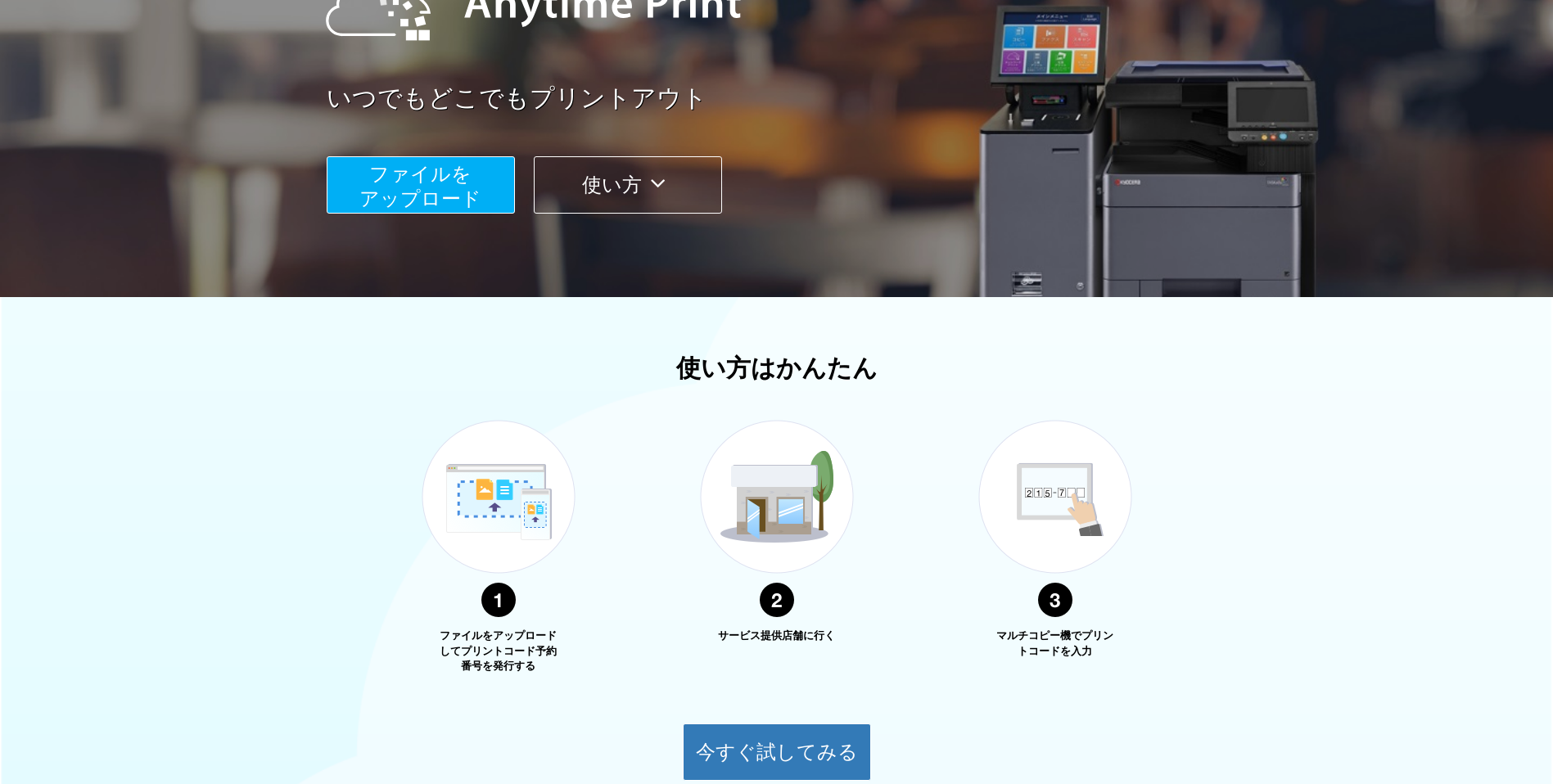
scroll to position [235, 0]
click at [431, 194] on span "ファイルを ​​アップロード" at bounding box center [421, 186] width 122 height 46
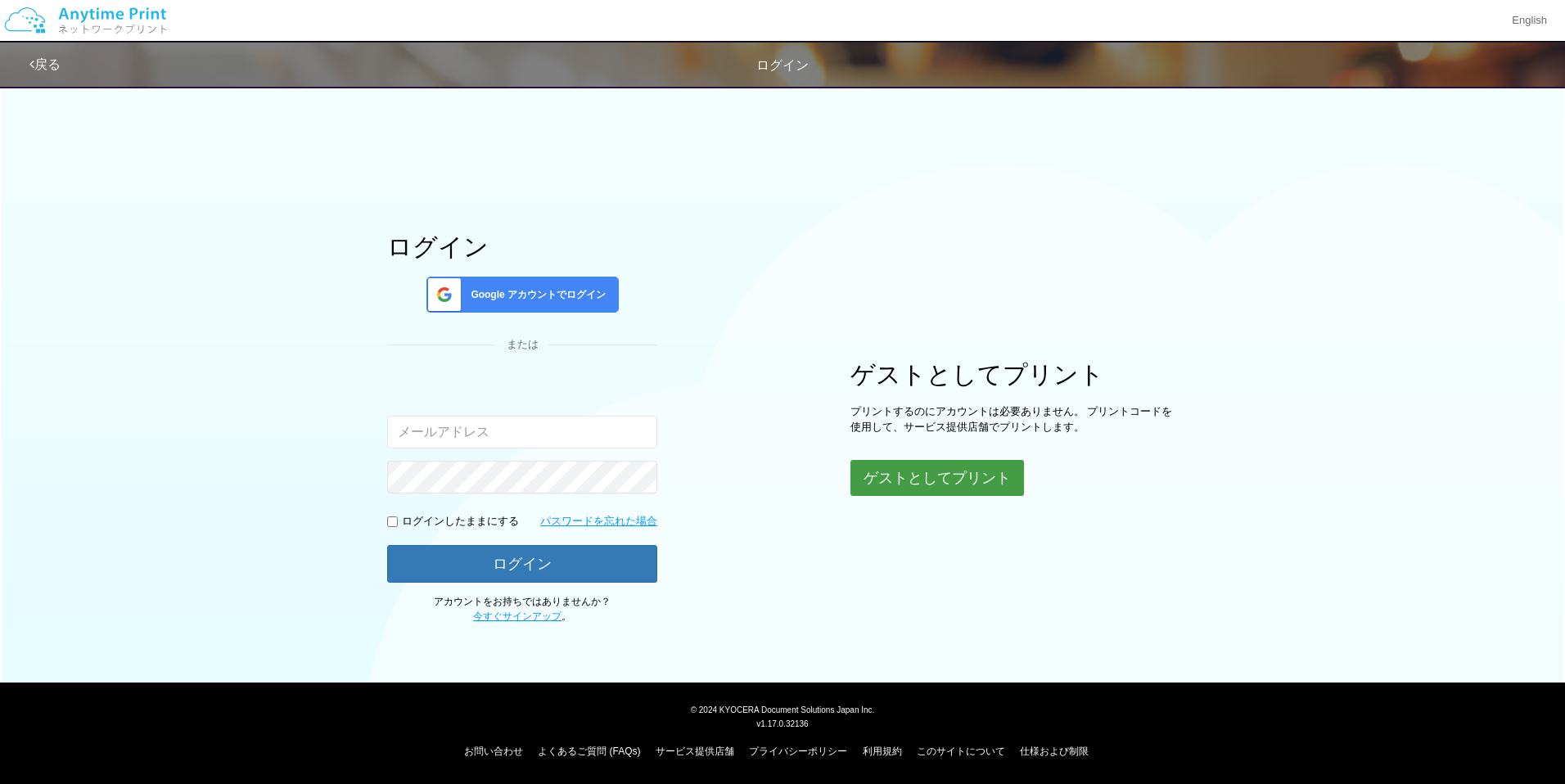
click at [932, 474] on button "ゲストとしてプリント" at bounding box center [938, 477] width 174 height 36
click at [930, 474] on body "English 戻る ログイン ログイン Google アカウントでログイン または 入力されたメールアドレスまたはパスワードが正しくありません。" at bounding box center [782, 392] width 1565 height 784
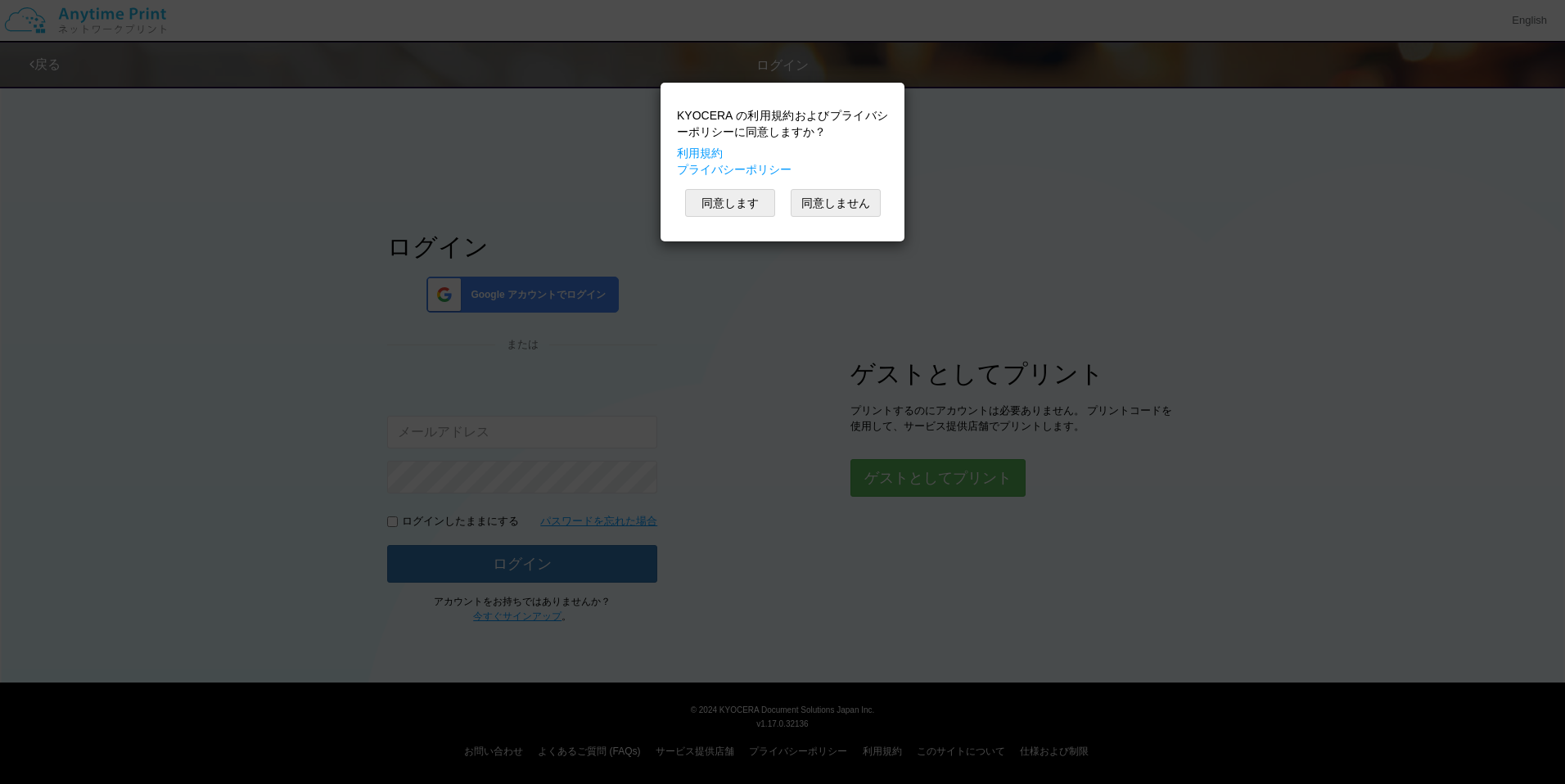
click at [738, 186] on div "KYOCERA の利用規約およびプライバシーポリシーに同意しますか？ 利用規約 プライバシーポリシー 同意します 同意しません" at bounding box center [782, 162] width 228 height 142
click at [740, 201] on button "同意します" at bounding box center [730, 202] width 90 height 28
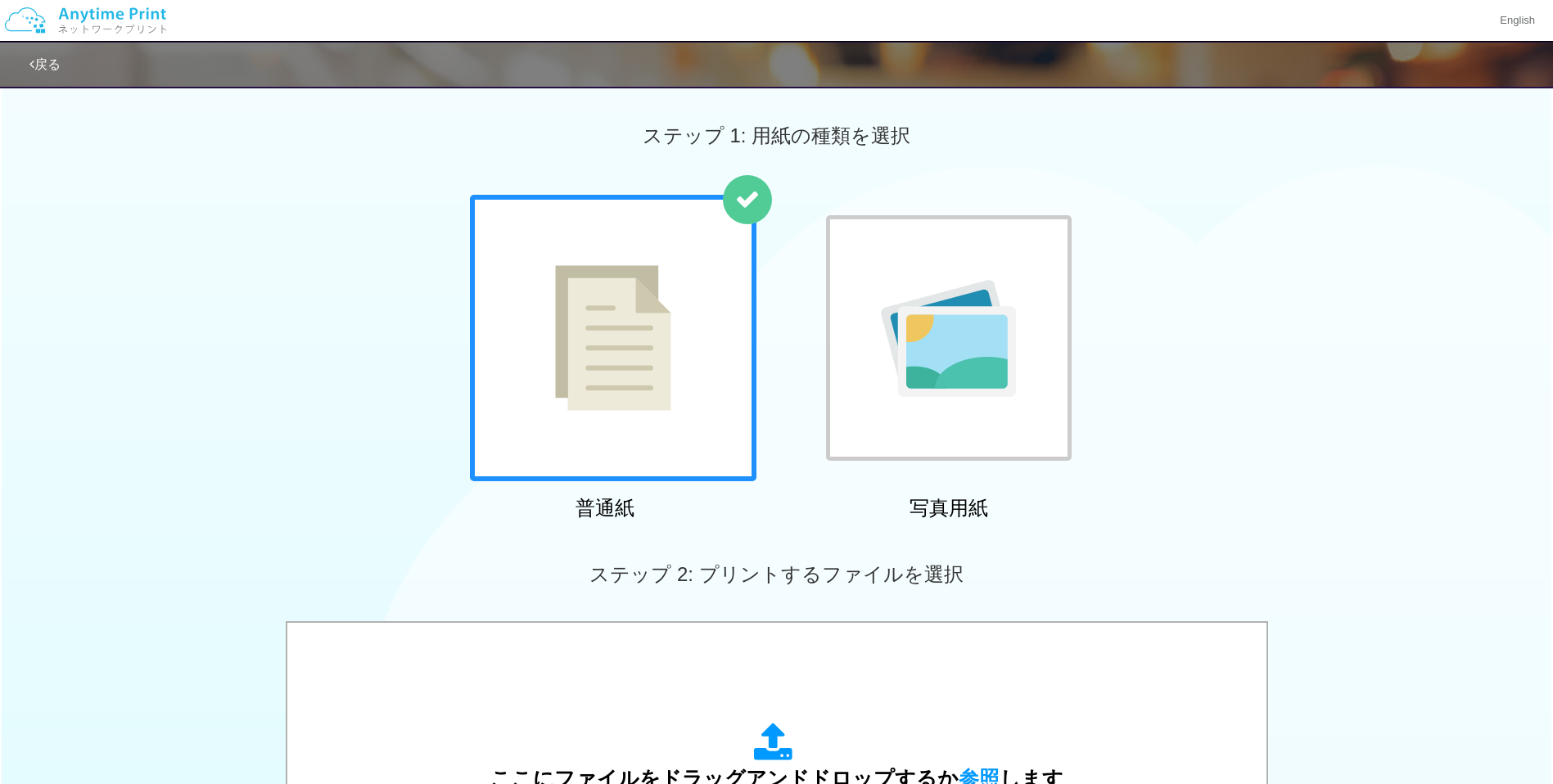
click at [694, 398] on div at bounding box center [613, 338] width 287 height 287
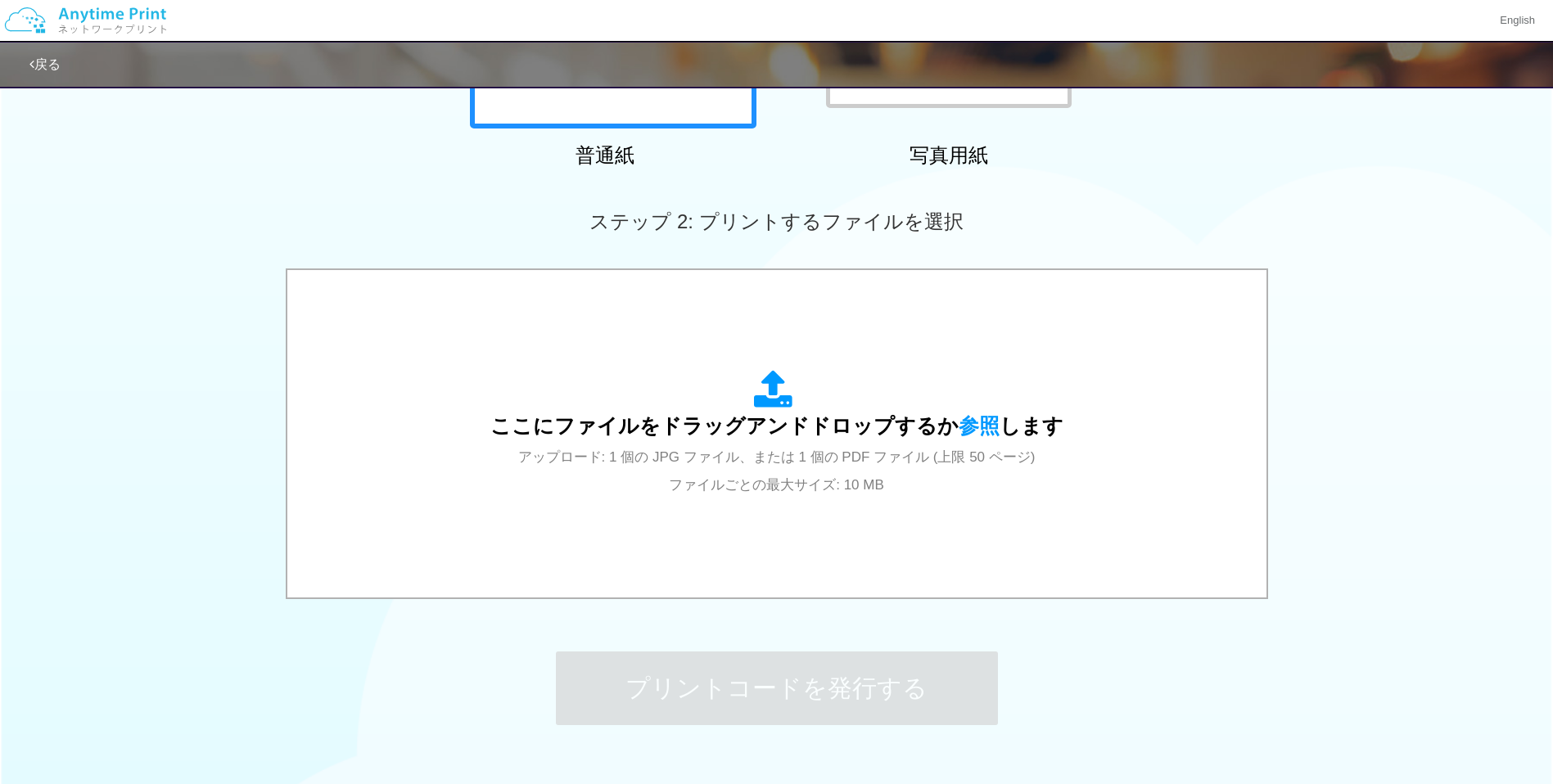
scroll to position [353, 0]
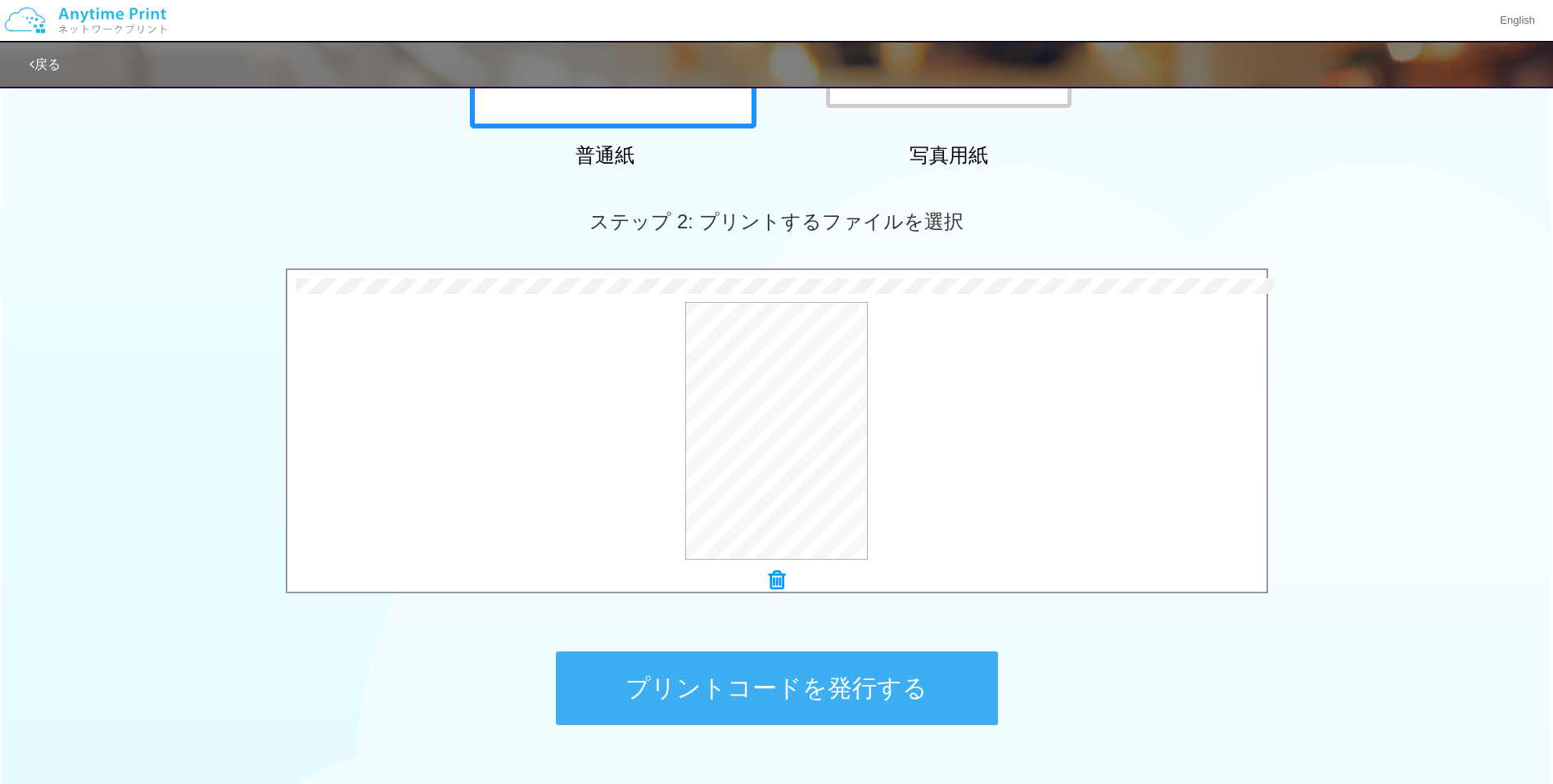
click at [806, 686] on button "プリントコードを発行する" at bounding box center [777, 689] width 442 height 74
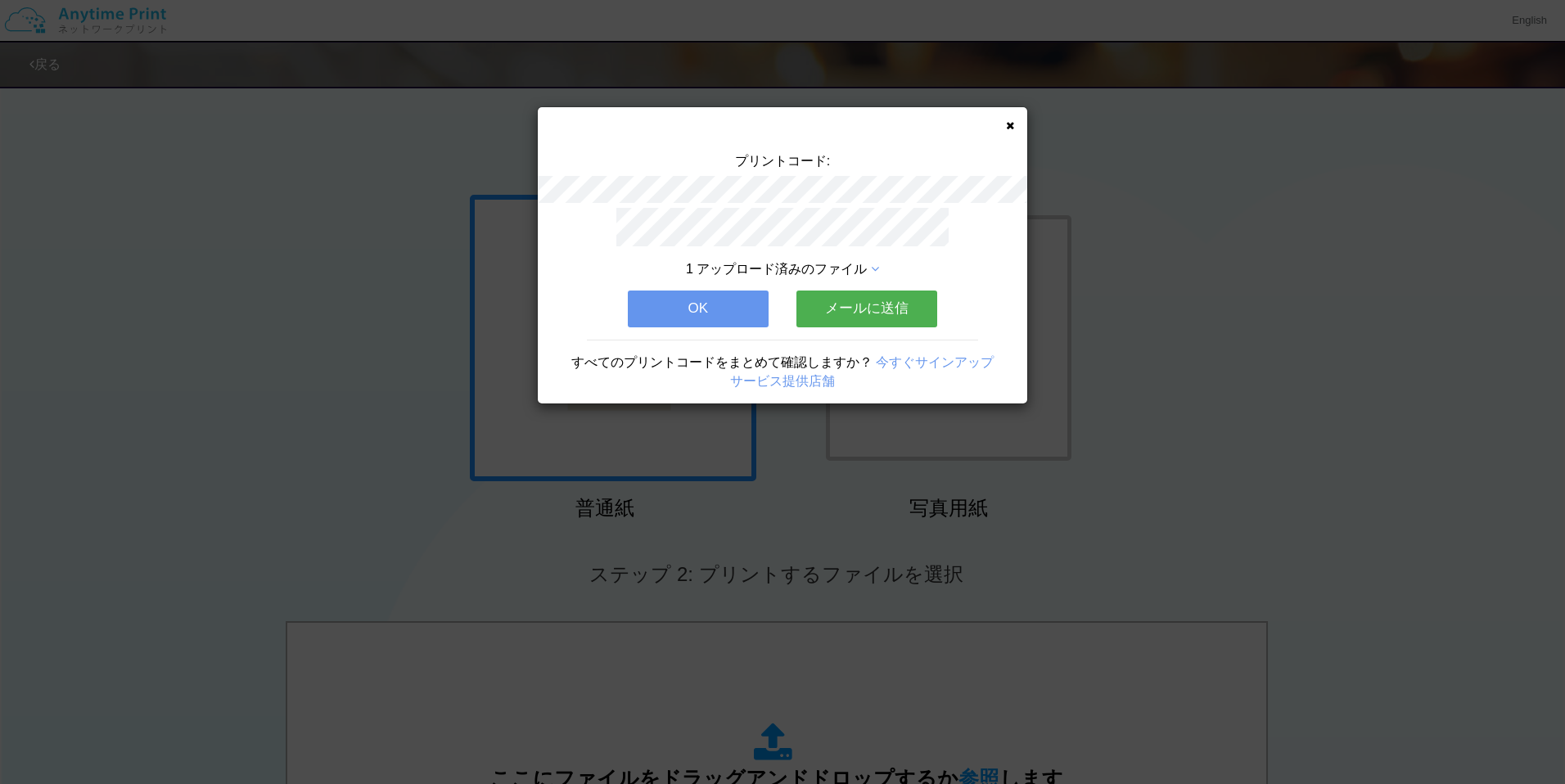
click at [837, 291] on button "メールに送信" at bounding box center [867, 308] width 141 height 36
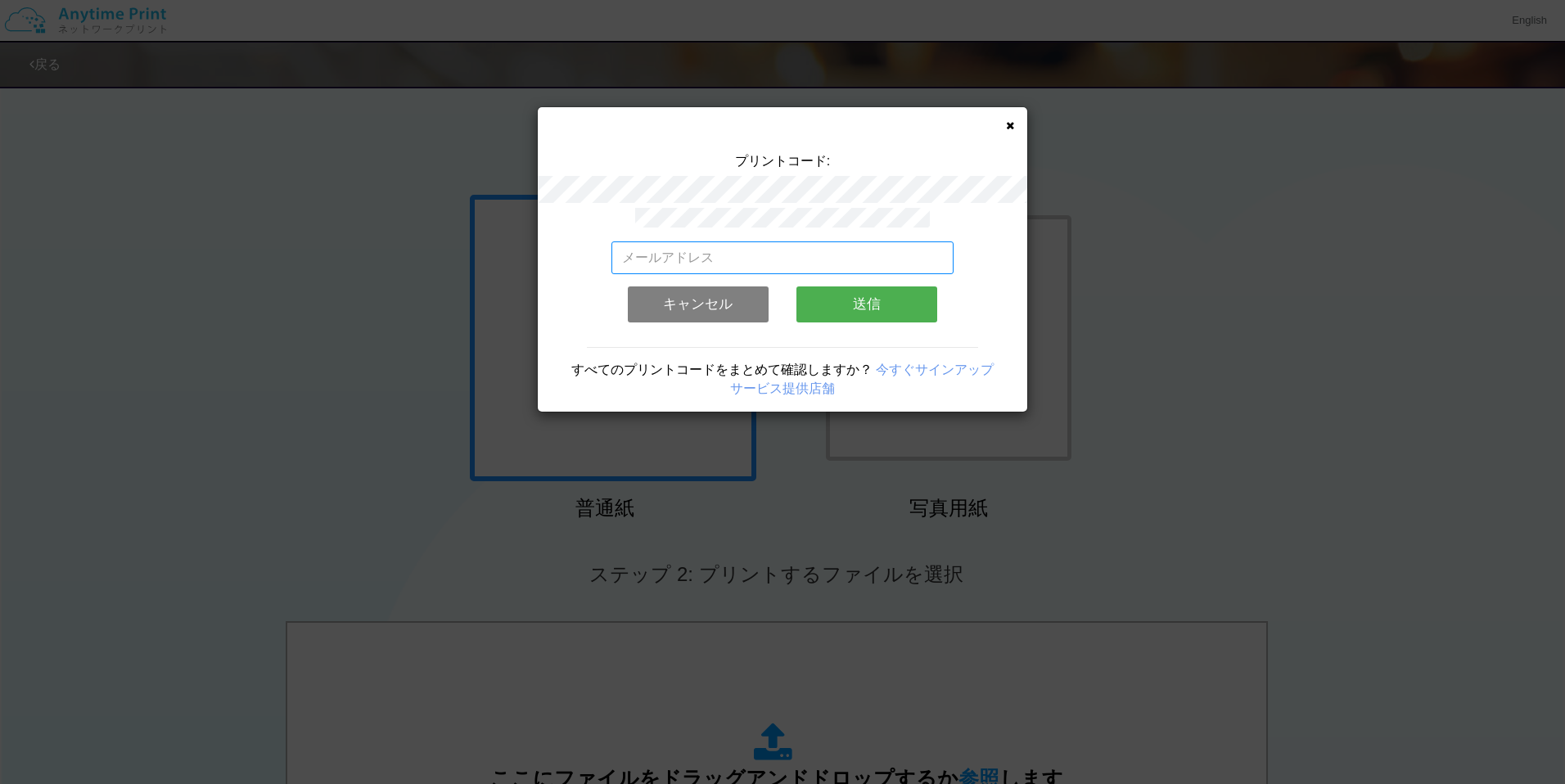
click at [761, 262] on input "email" at bounding box center [782, 257] width 343 height 32
type input "[PERSON_NAME][EMAIL_ADDRESS][DOMAIN_NAME]"
click at [855, 307] on button "送信" at bounding box center [867, 304] width 141 height 36
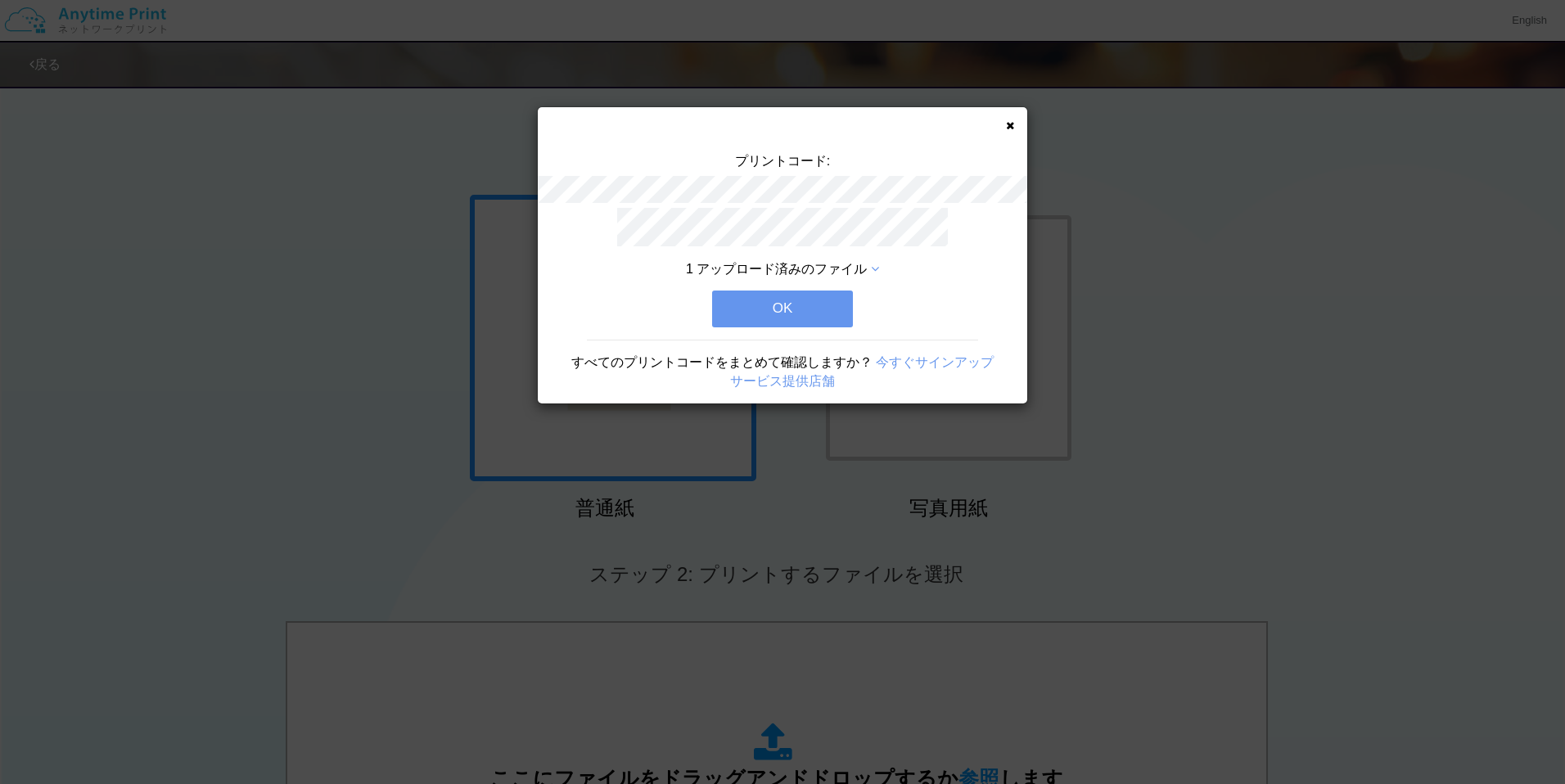
click at [802, 309] on button "OK" at bounding box center [782, 308] width 141 height 36
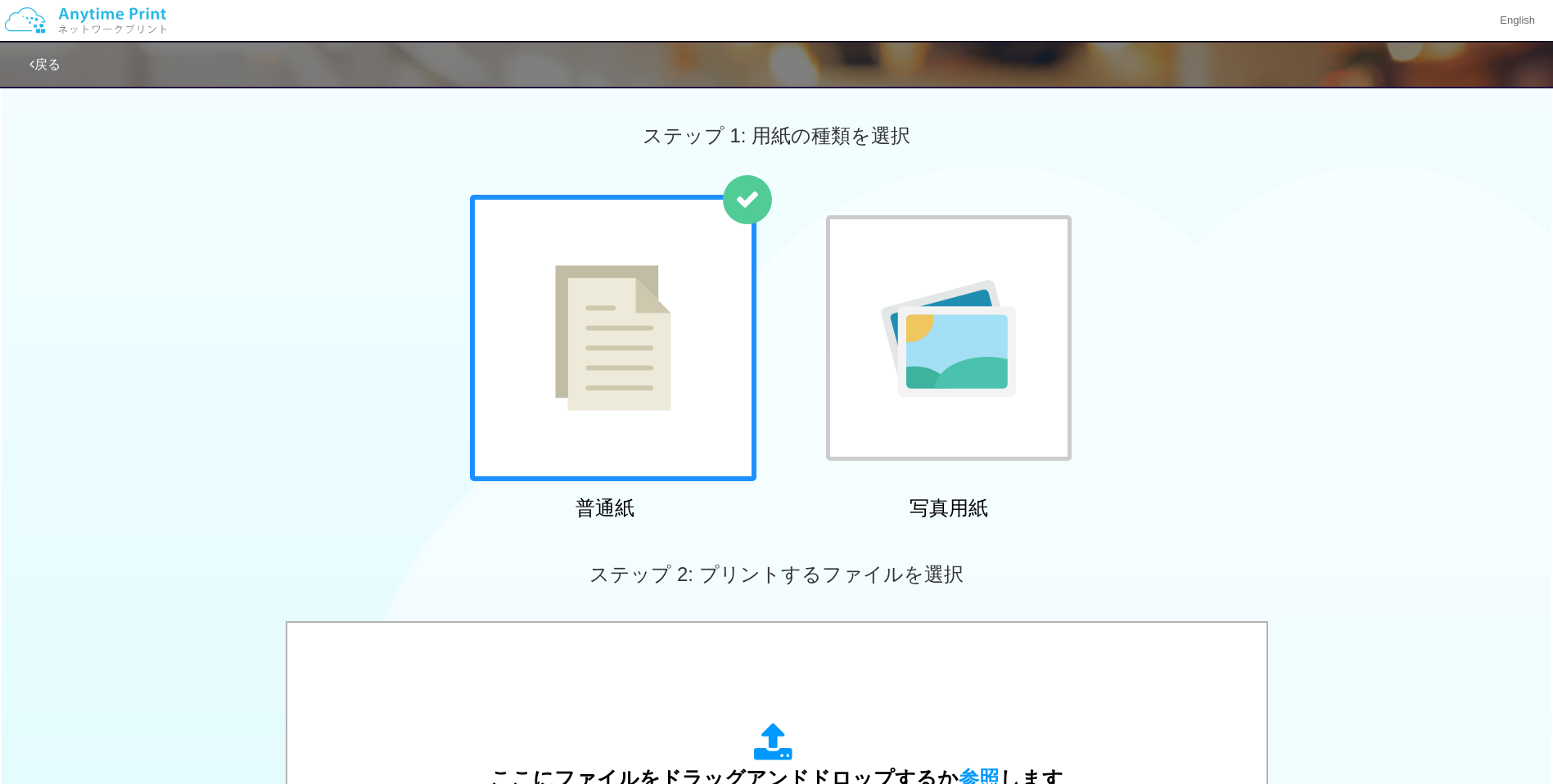
click at [106, 25] on img at bounding box center [85, 20] width 175 height 57
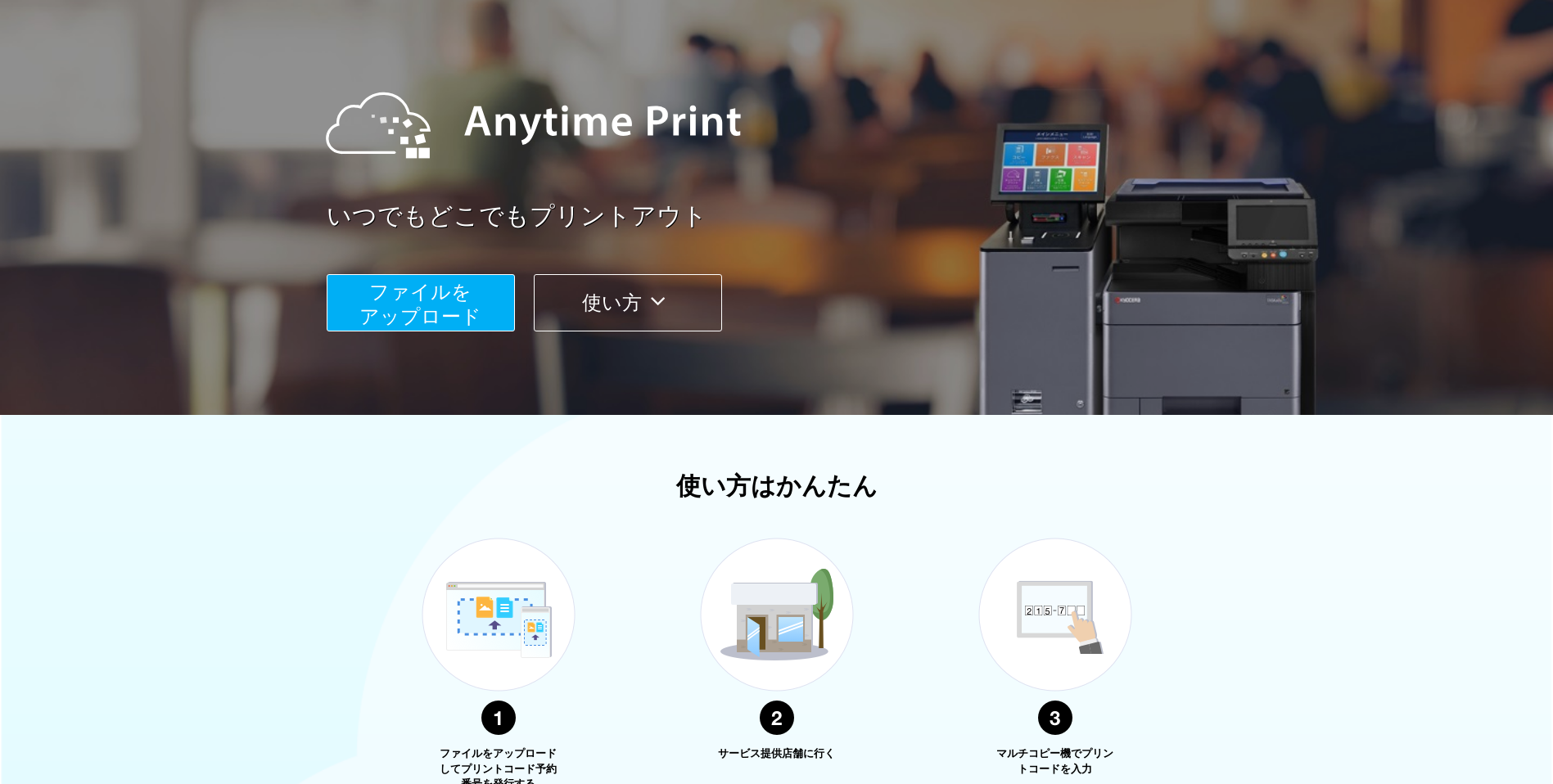
click at [622, 299] on button "使い方" at bounding box center [628, 303] width 189 height 57
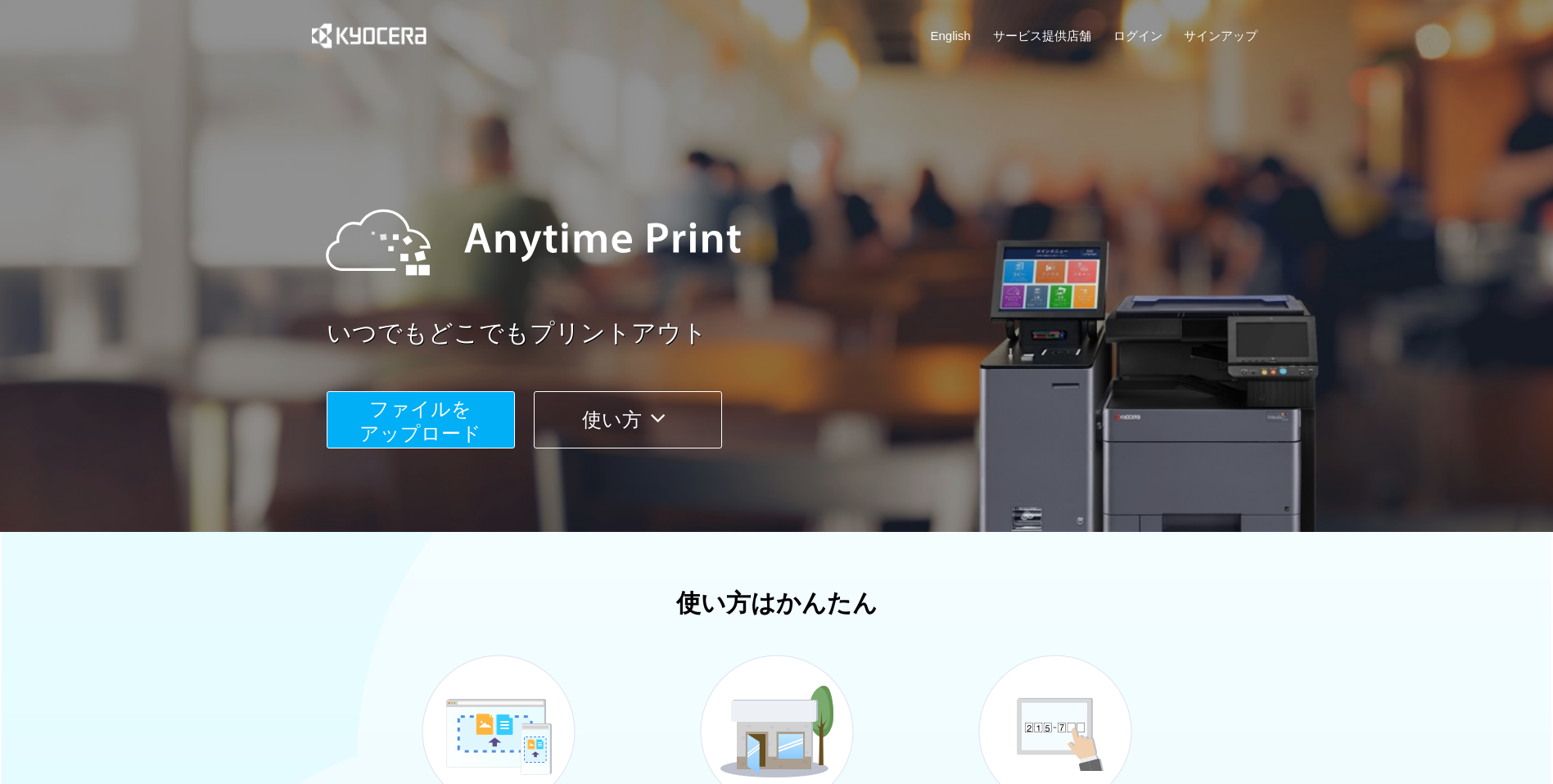
click at [466, 410] on span "ファイルを ​​アップロード" at bounding box center [421, 421] width 122 height 46
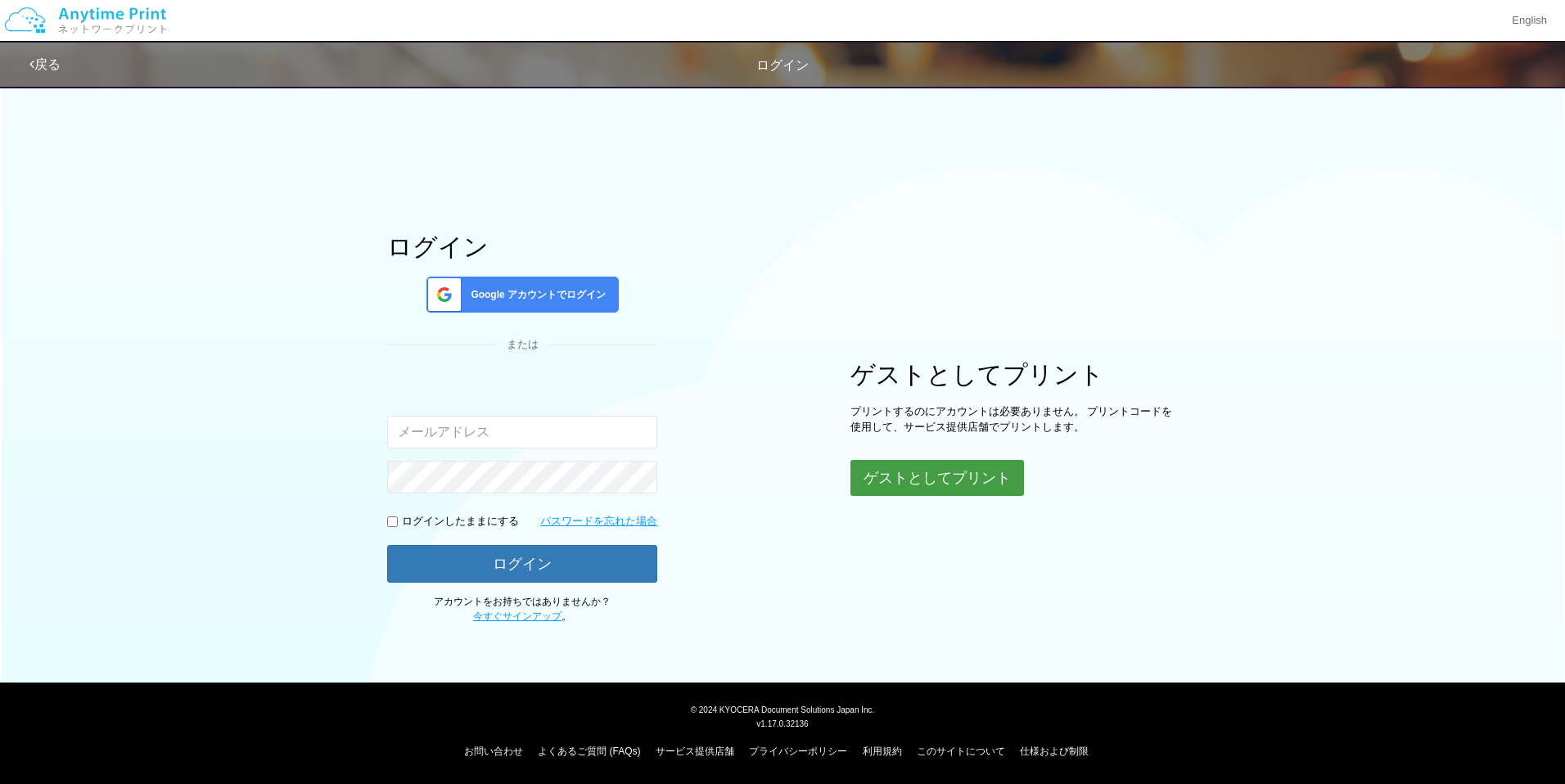
click at [856, 469] on button "ゲストとしてプリント" at bounding box center [938, 477] width 174 height 36
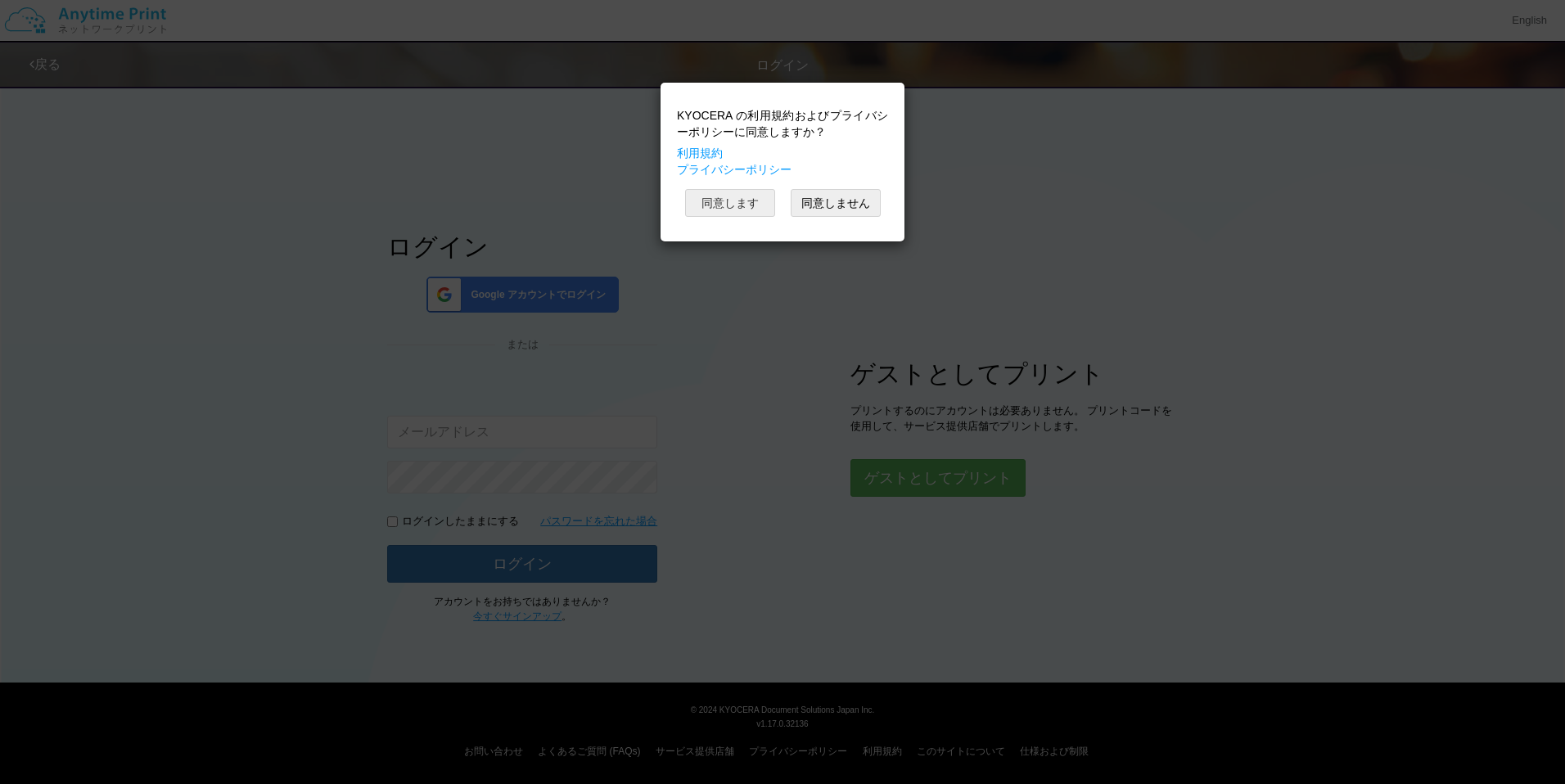
click at [730, 197] on button "同意します" at bounding box center [730, 202] width 90 height 28
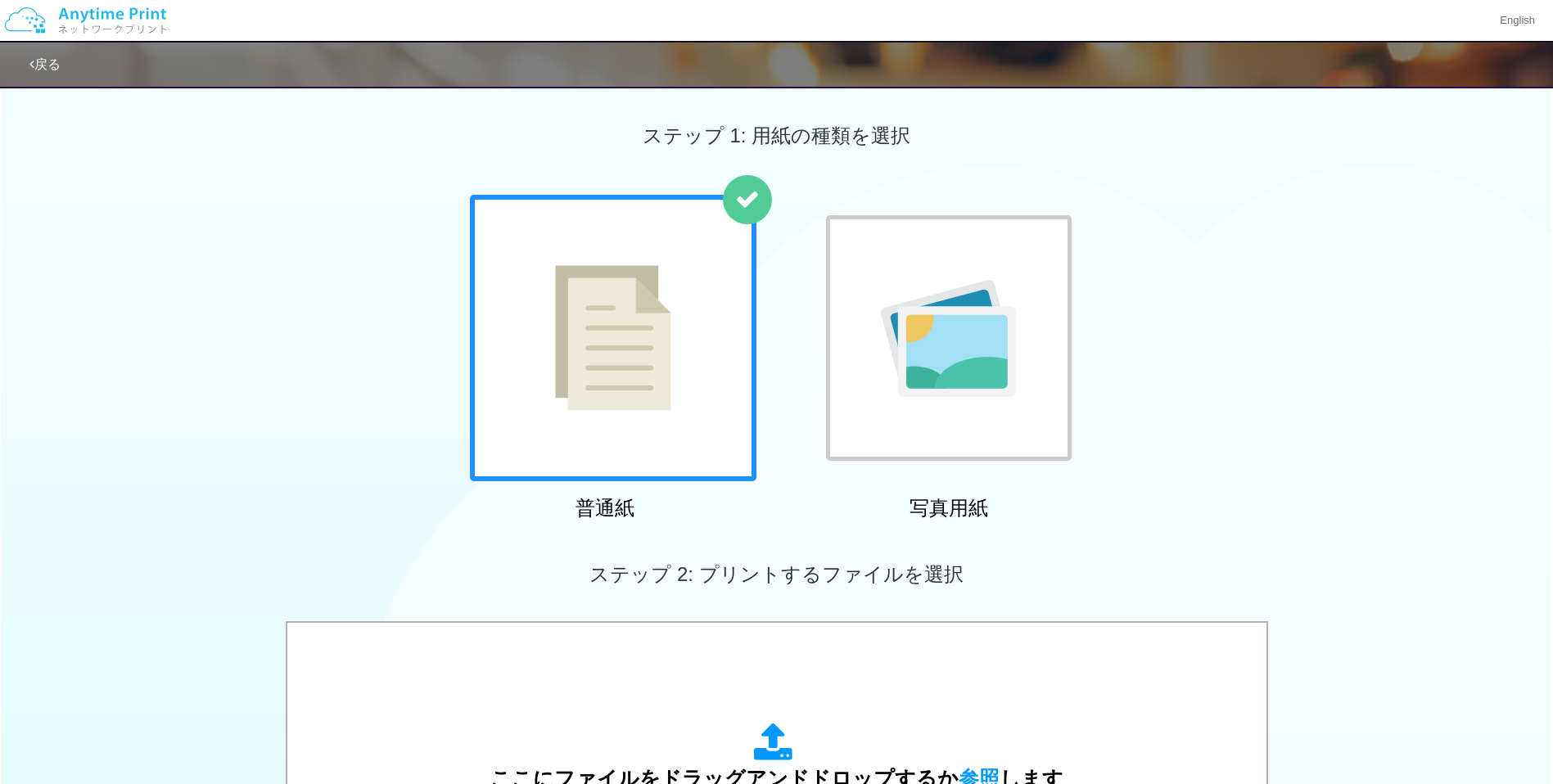
click at [653, 391] on img at bounding box center [613, 338] width 117 height 146
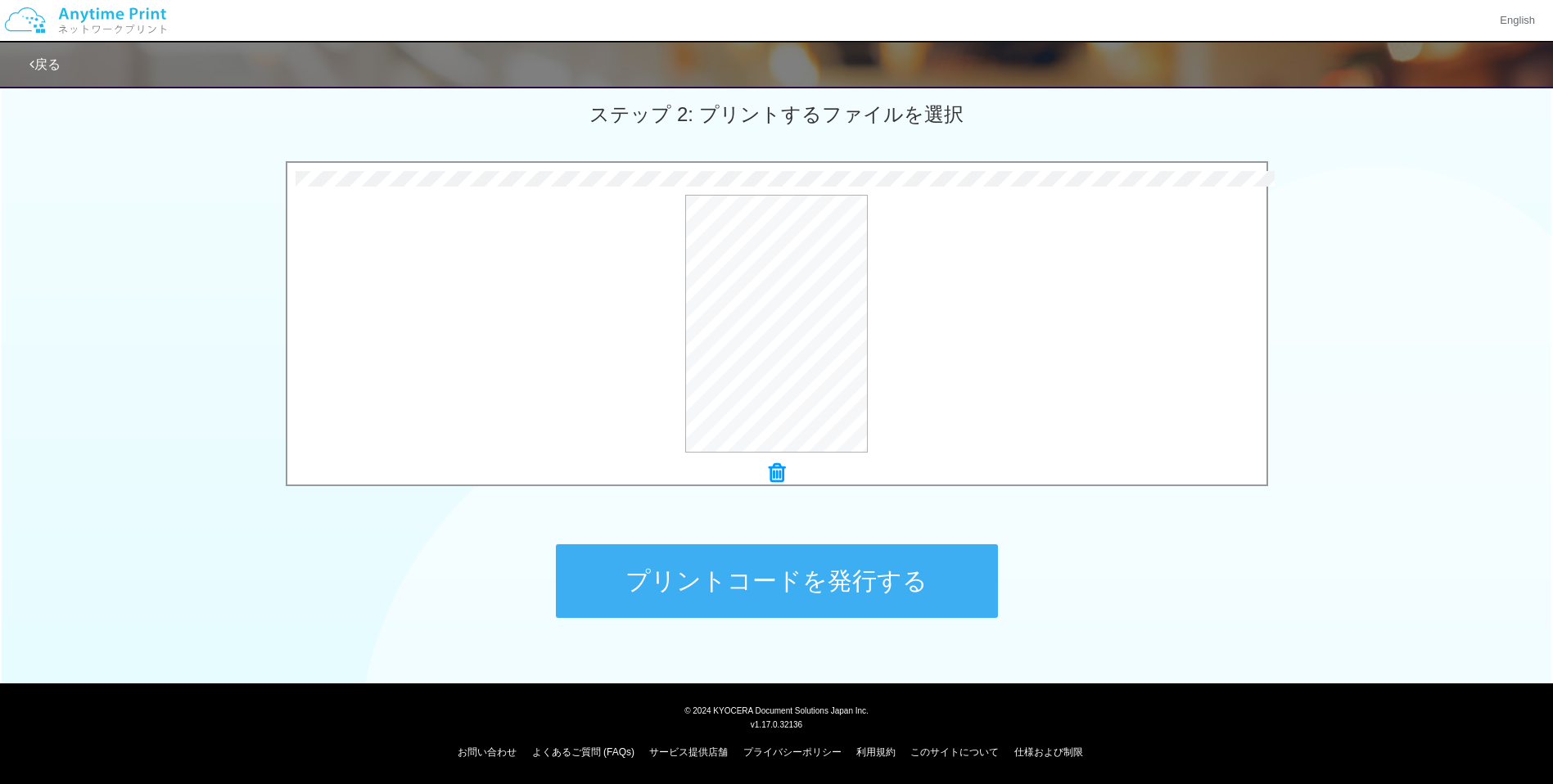
scroll to position [460, 0]
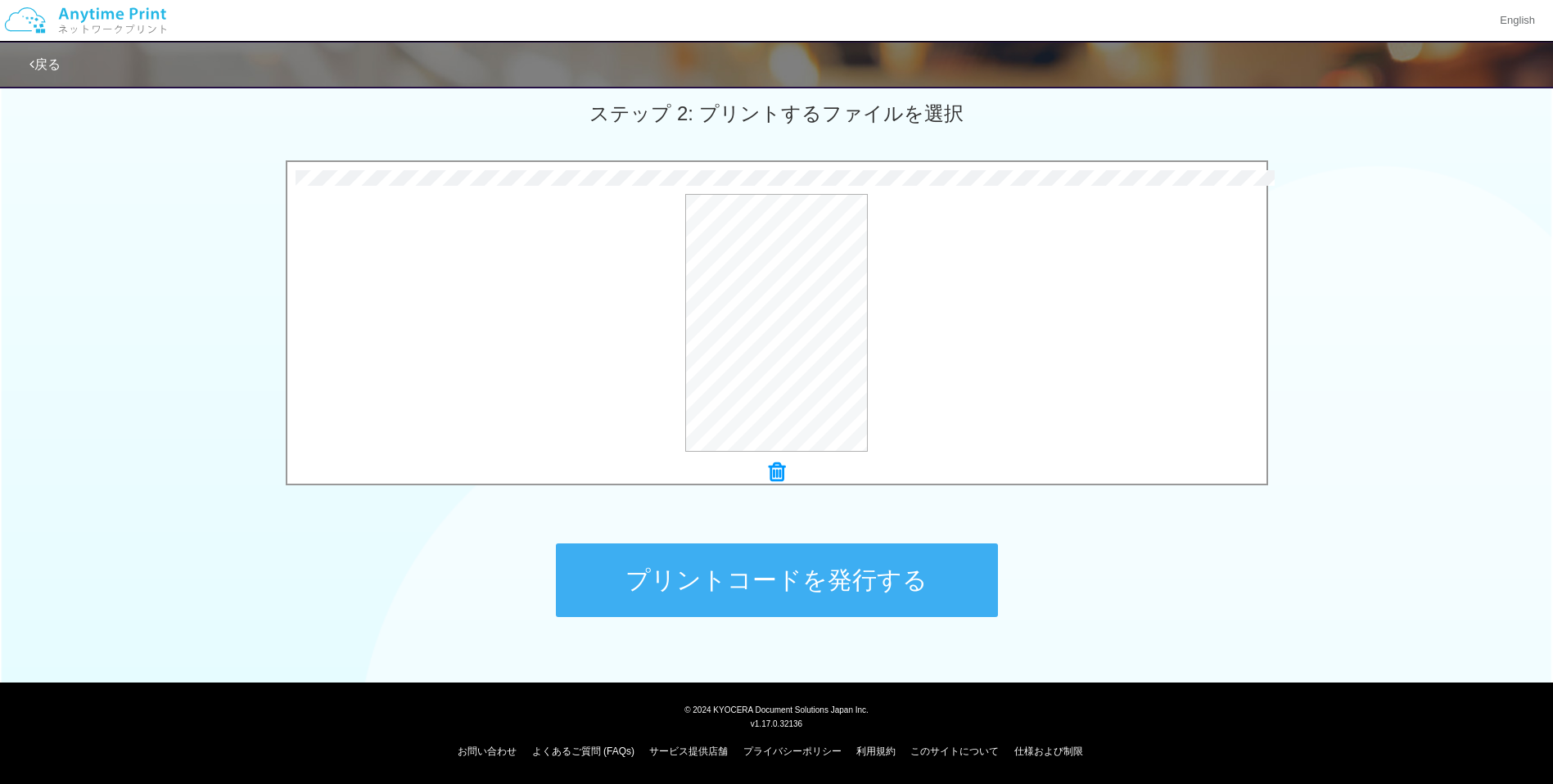
click at [738, 596] on button "プリントコードを発行する" at bounding box center [777, 581] width 442 height 74
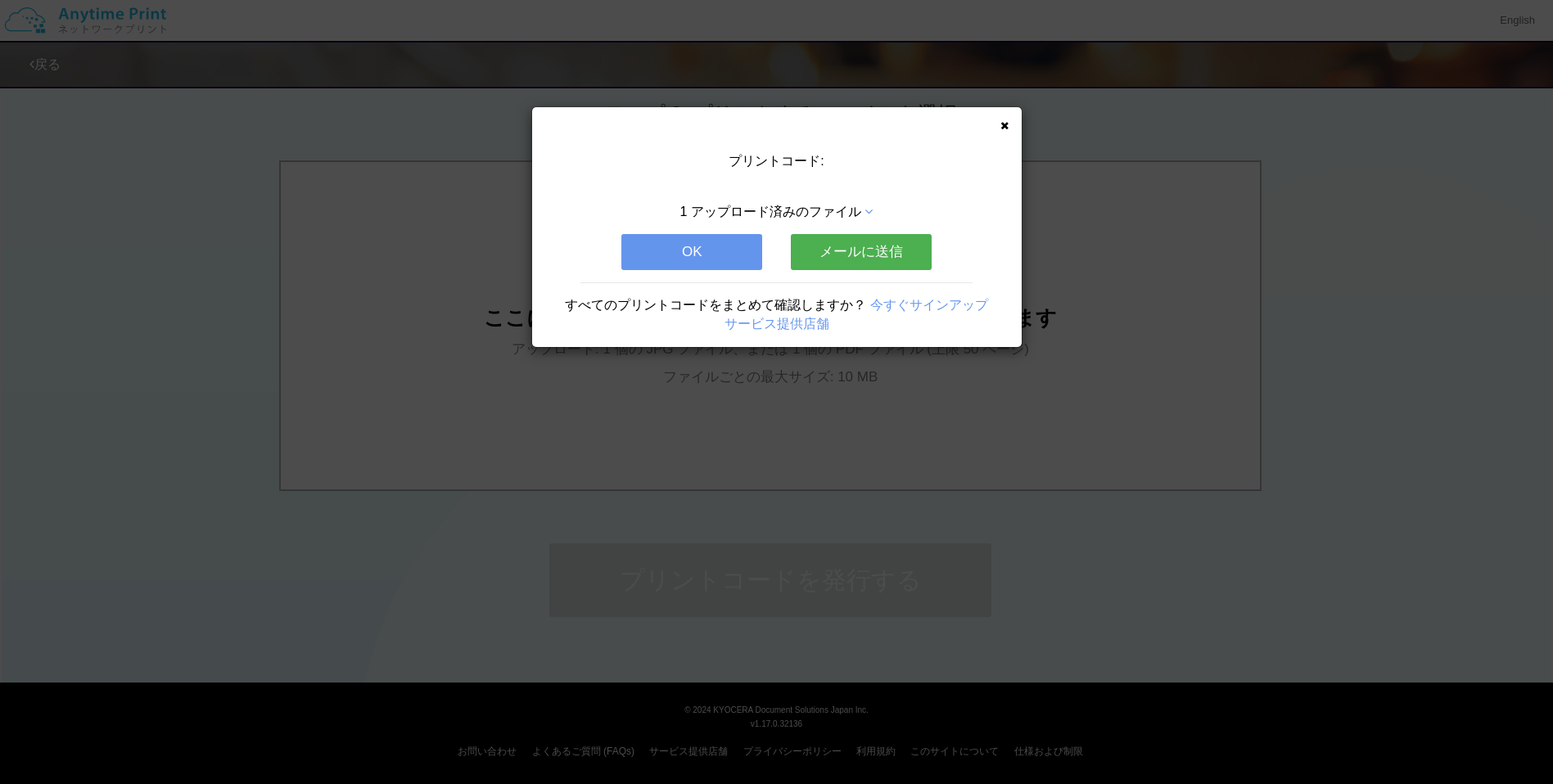
scroll to position [0, 0]
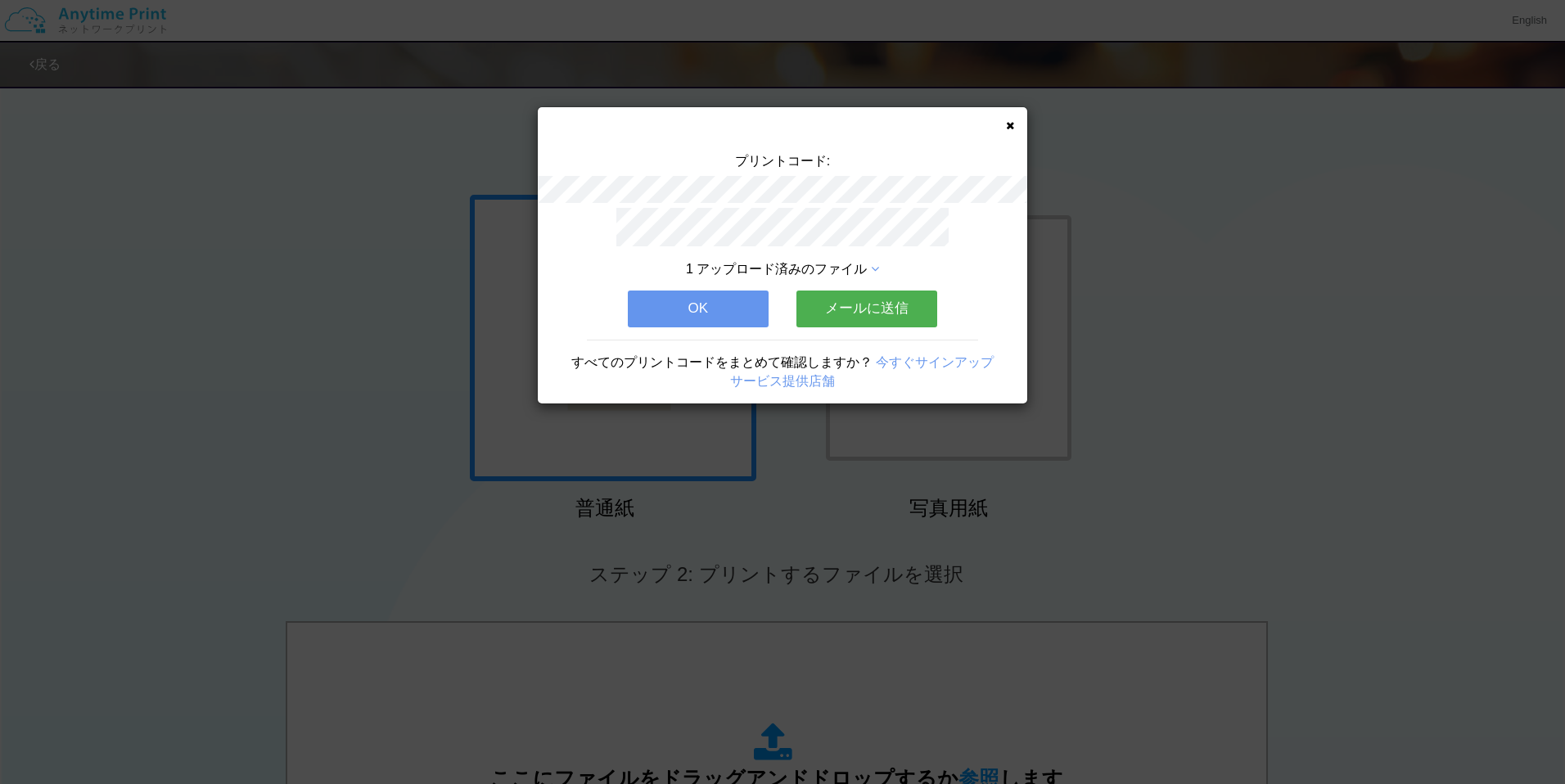
click at [821, 307] on button "メールに送信" at bounding box center [867, 308] width 141 height 36
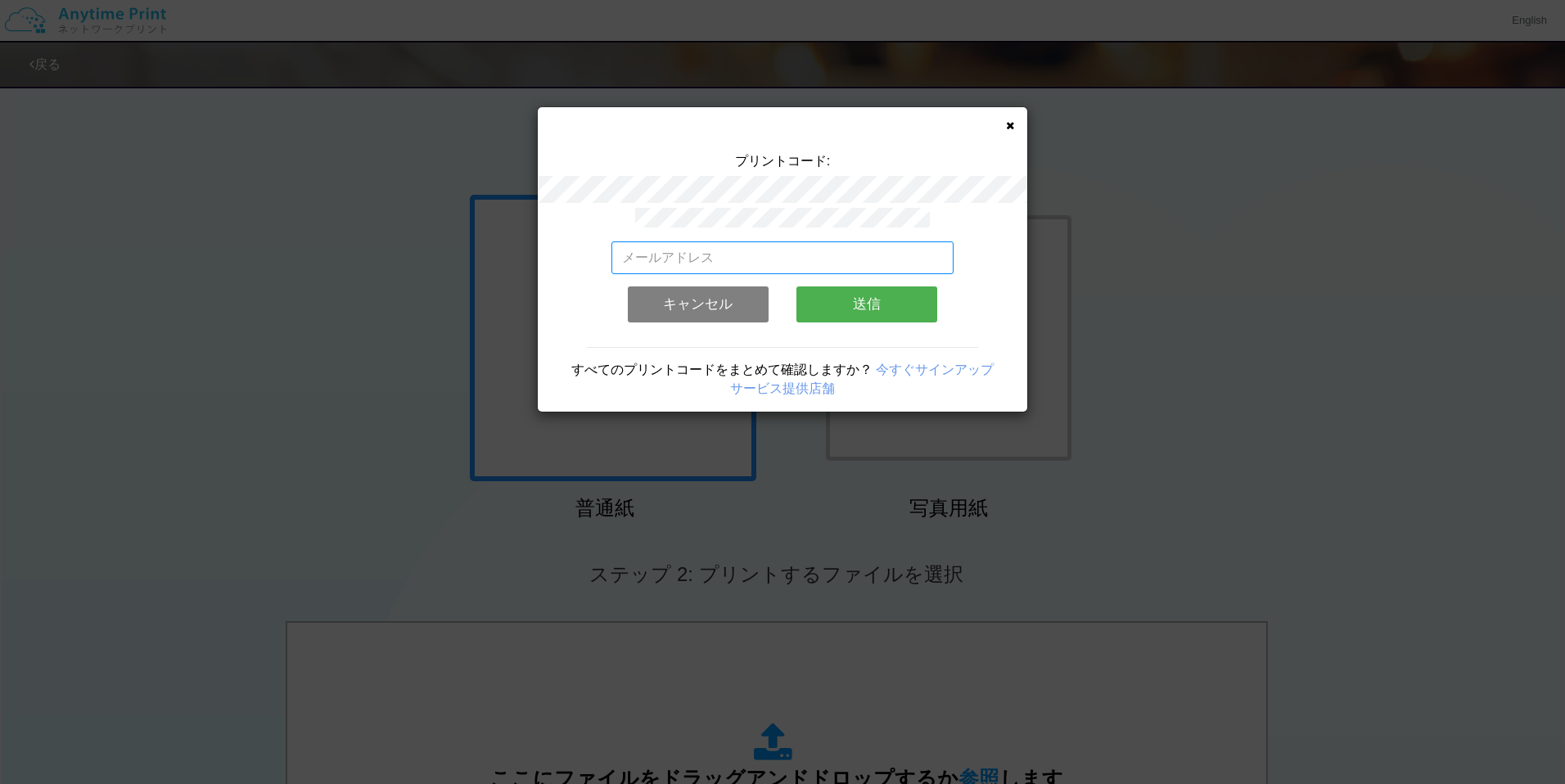
click at [781, 262] on input "email" at bounding box center [782, 257] width 343 height 32
type input "[PERSON_NAME][EMAIL_ADDRESS][DOMAIN_NAME]"
click at [837, 300] on button "送信" at bounding box center [867, 304] width 141 height 36
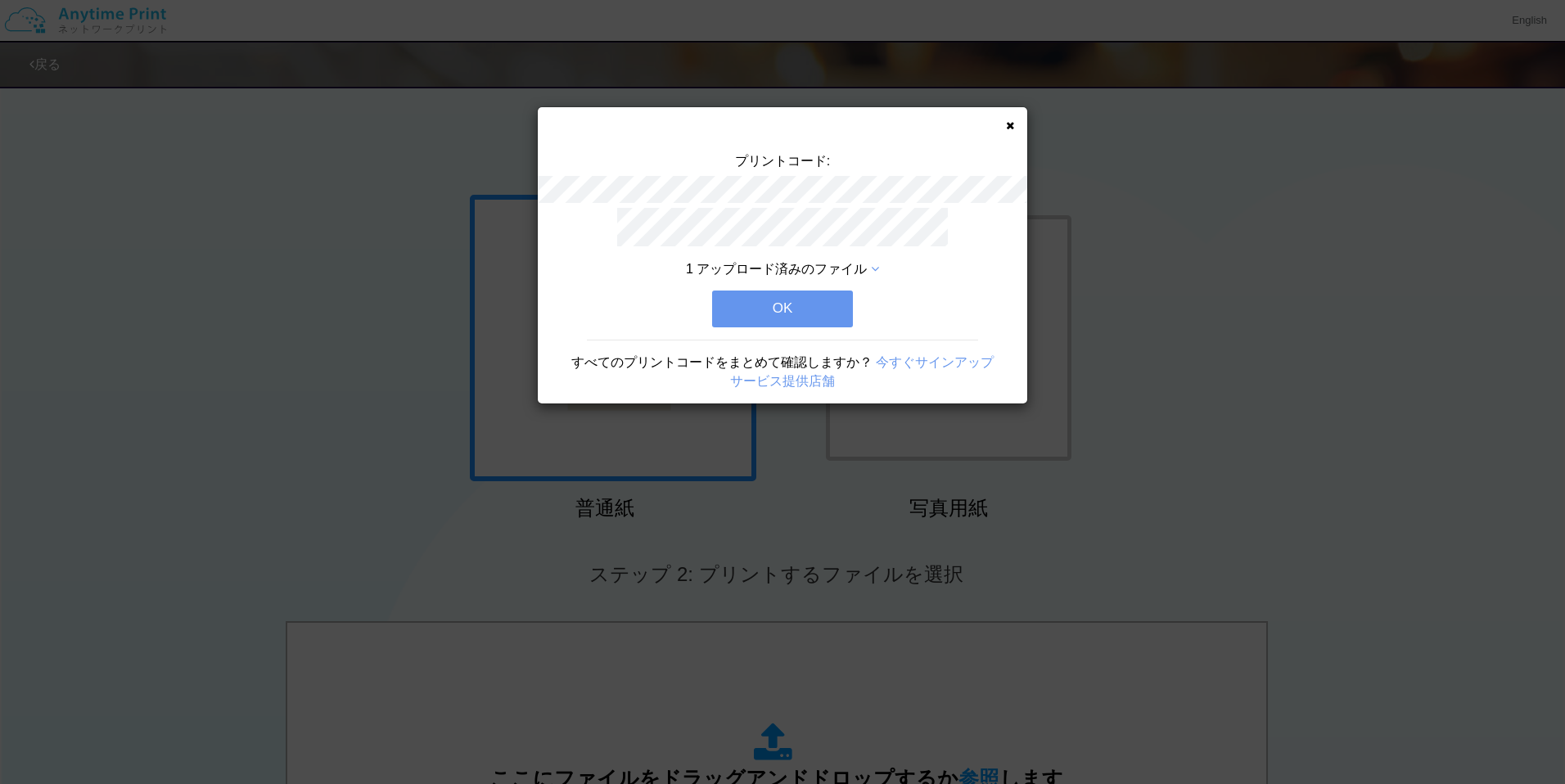
click at [802, 307] on button "OK" at bounding box center [782, 308] width 141 height 36
